Goal: Information Seeking & Learning: Learn about a topic

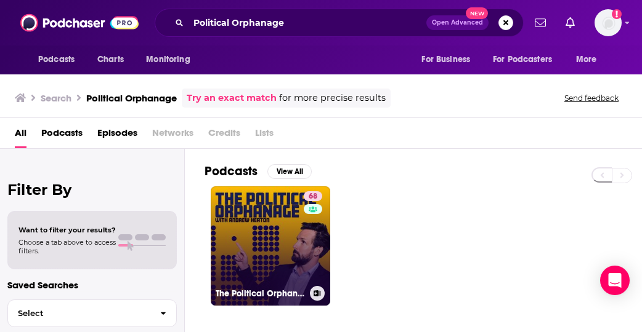
click at [285, 258] on link "68 The Political Orphanage" at bounding box center [270, 246] width 119 height 119
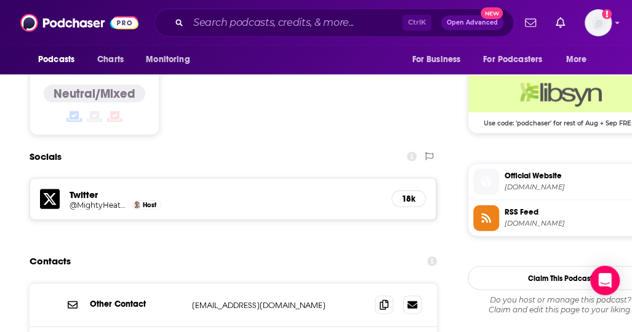
scroll to position [1002, 0]
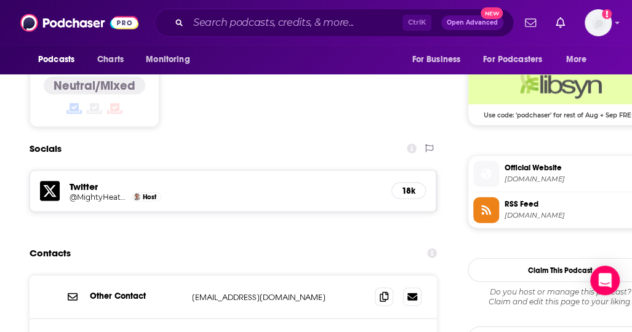
click at [534, 175] on span "[DOMAIN_NAME]" at bounding box center [575, 179] width 143 height 9
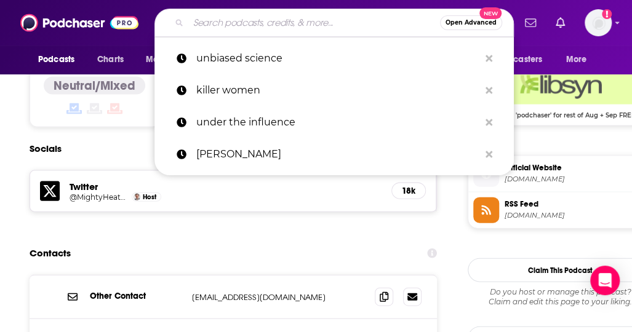
click at [276, 17] on input "Search podcasts, credits, & more..." at bounding box center [314, 23] width 252 height 20
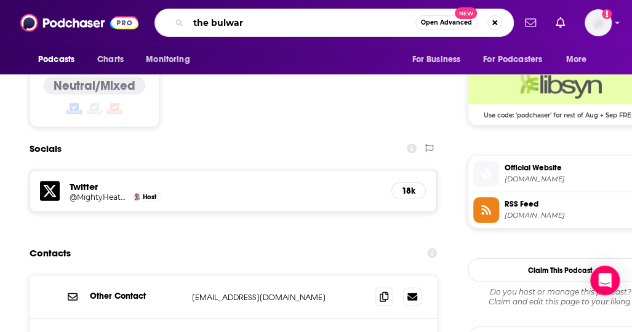
type input "the bulwark"
